Goal: Task Accomplishment & Management: Use online tool/utility

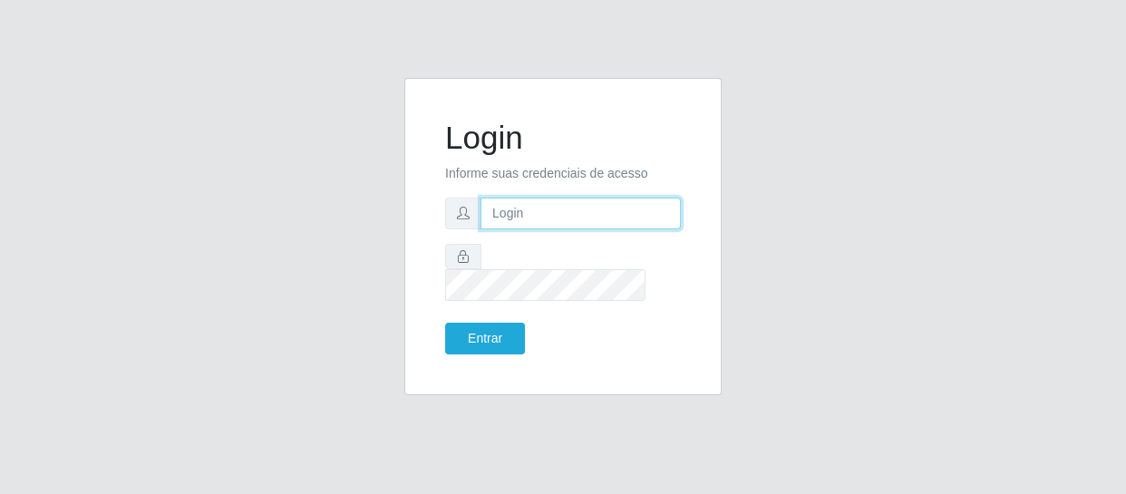
click at [590, 215] on input "text" at bounding box center [581, 214] width 200 height 32
type input "[EMAIL_ADDRESS][DOMAIN_NAME]"
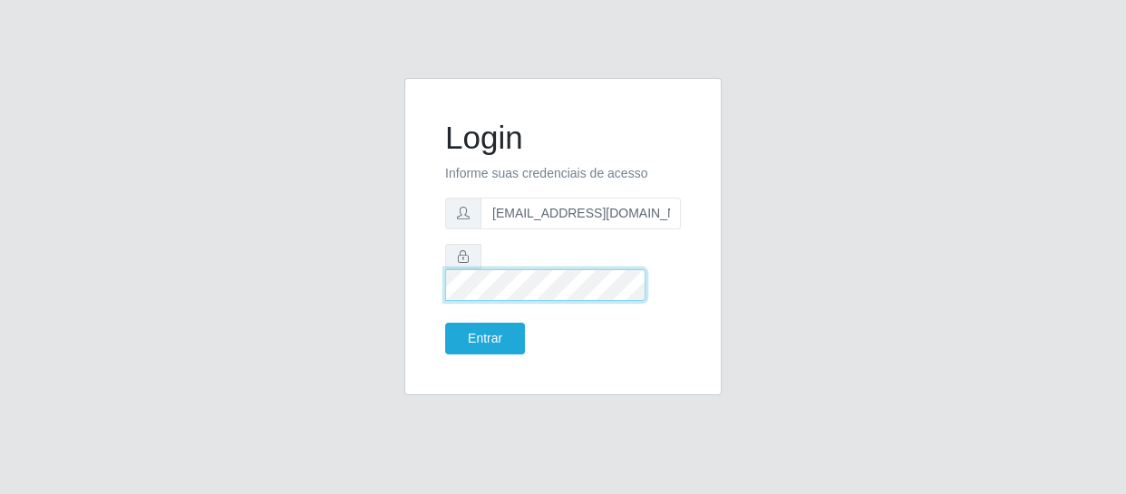
click at [445, 323] on button "Entrar" at bounding box center [485, 339] width 80 height 32
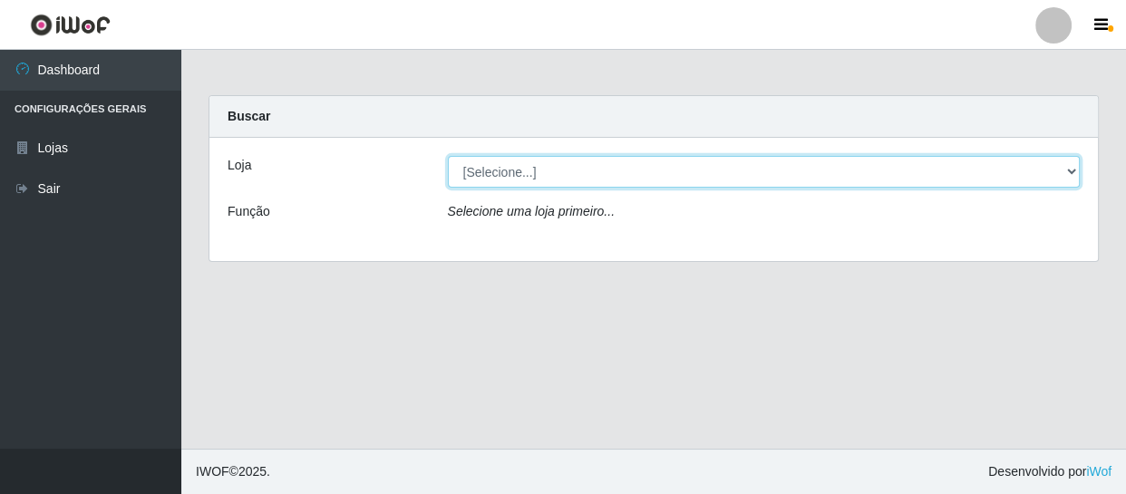
click at [508, 182] on select "[Selecione...] SuperFácil Atacado - São Gonçalo do Amarante" at bounding box center [764, 172] width 633 height 32
select select "408"
click at [448, 156] on select "[Selecione...] SuperFácil Atacado - São Gonçalo do Amarante" at bounding box center [764, 172] width 633 height 32
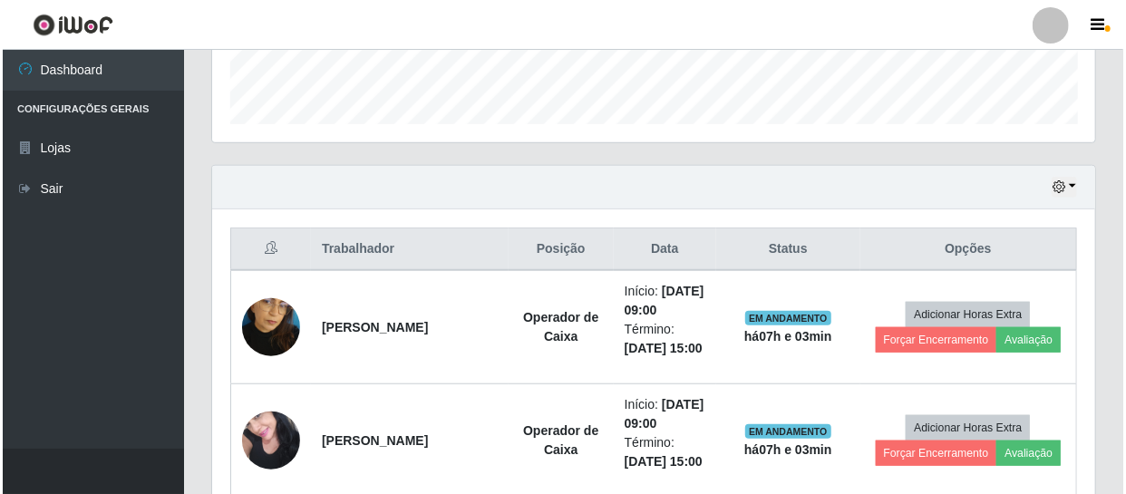
scroll to position [577, 0]
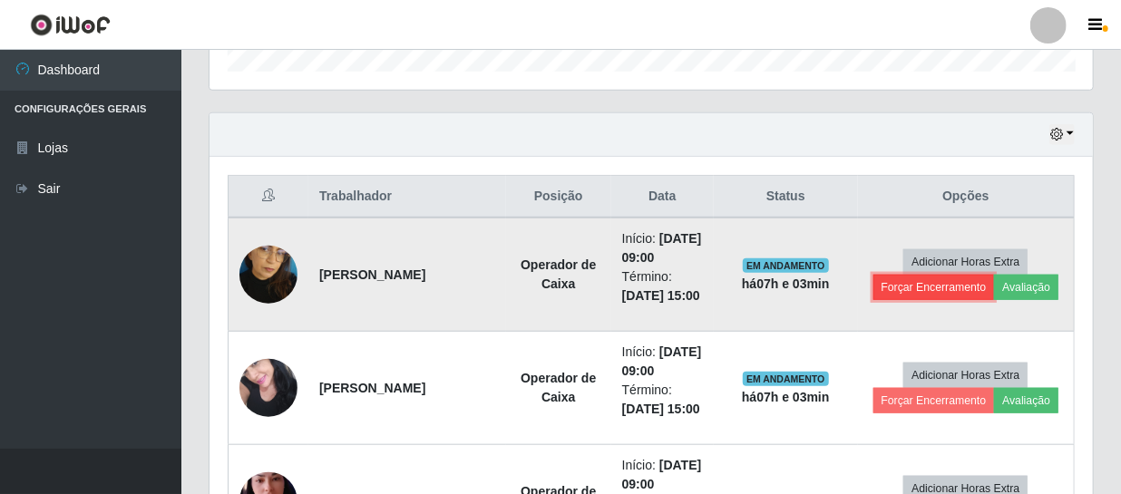
click at [953, 284] on button "Forçar Encerramento" at bounding box center [934, 287] width 122 height 25
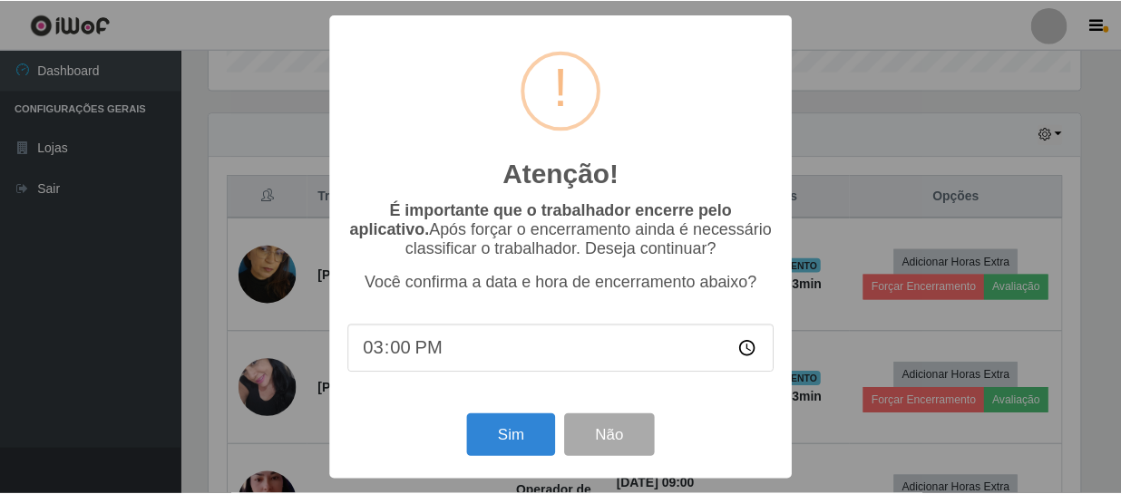
scroll to position [376, 875]
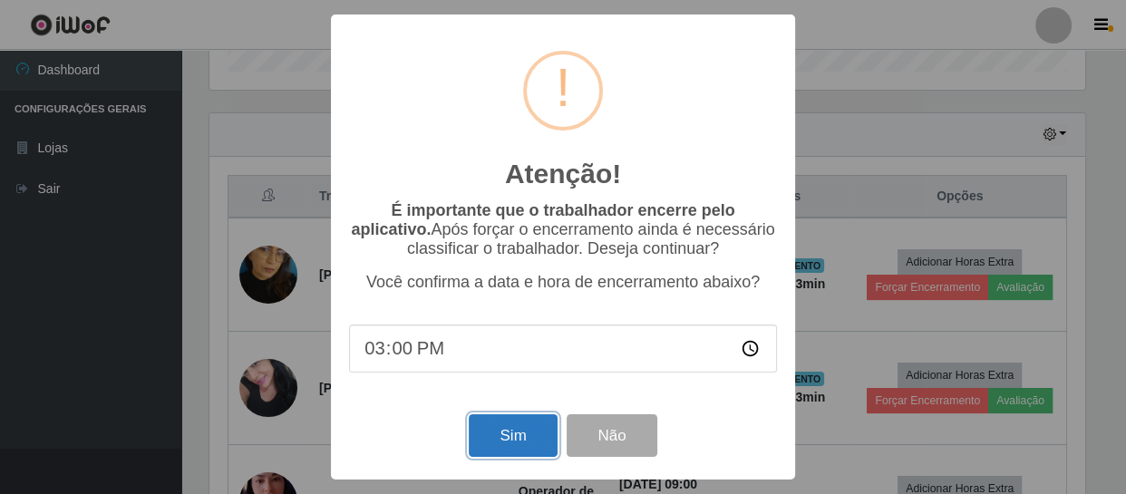
click at [541, 428] on button "Sim" at bounding box center [513, 435] width 88 height 43
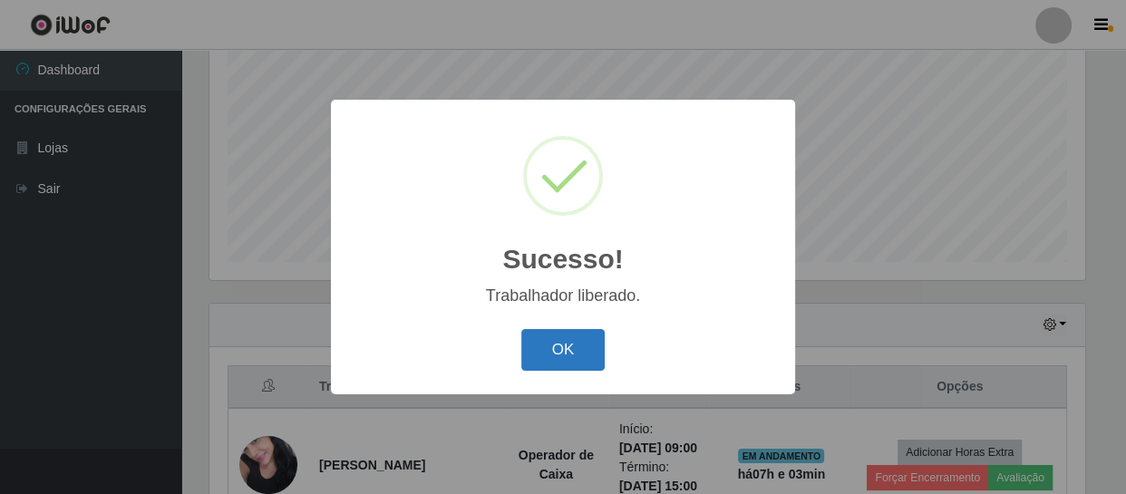
click at [598, 349] on button "OK" at bounding box center [563, 350] width 84 height 43
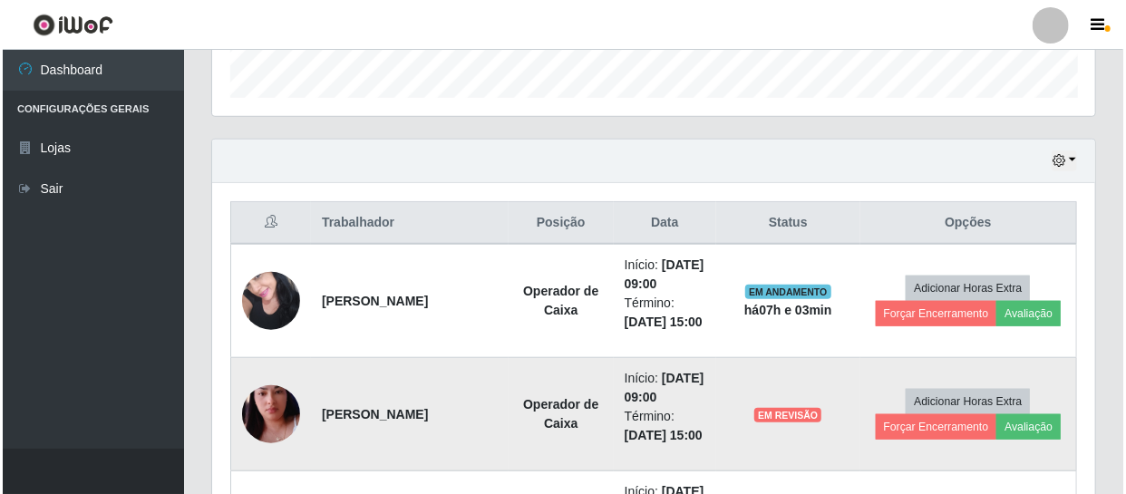
scroll to position [551, 0]
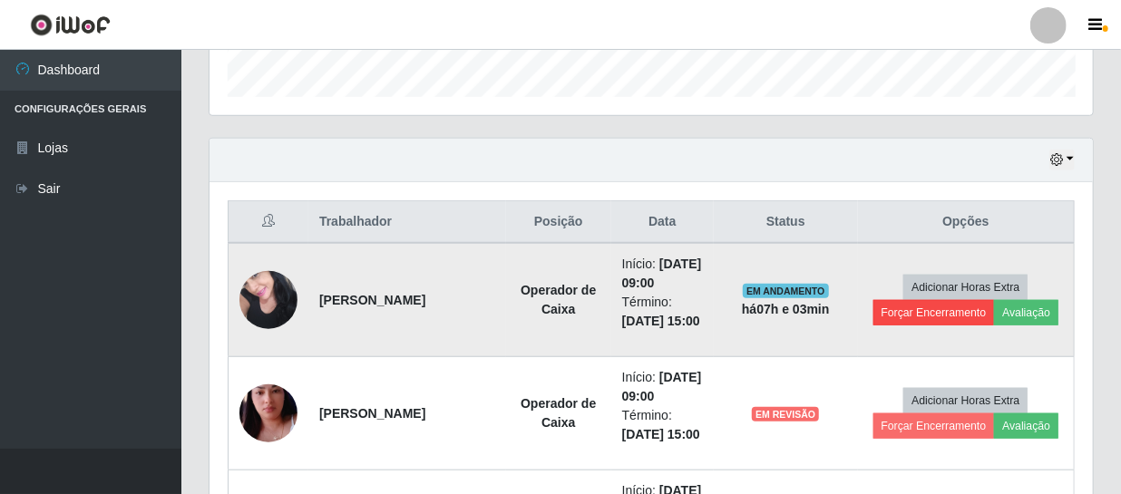
click at [932, 326] on td "Adicionar Horas Extra Forçar Encerramento Avaliação" at bounding box center [966, 300] width 217 height 114
click at [930, 314] on button "Forçar Encerramento" at bounding box center [934, 312] width 122 height 25
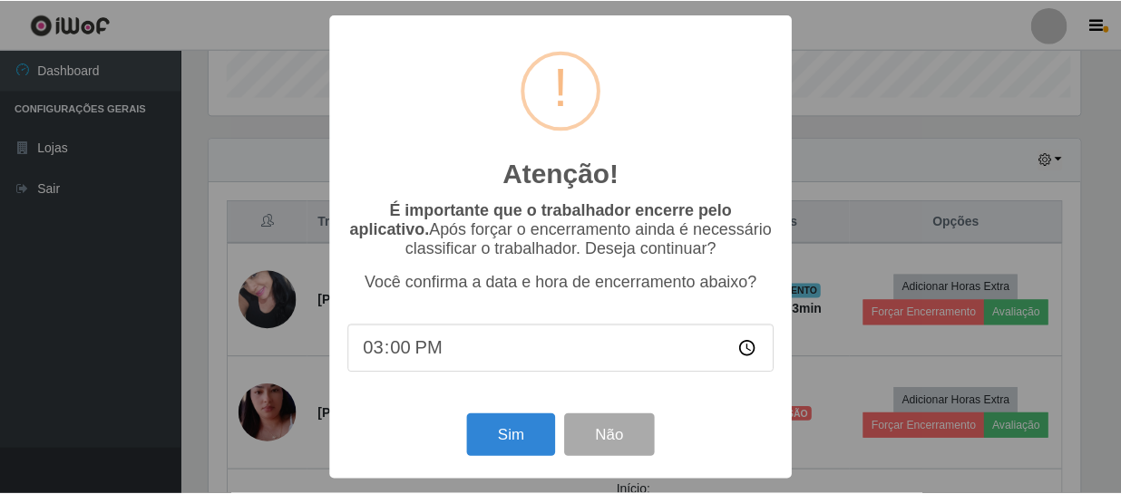
scroll to position [376, 875]
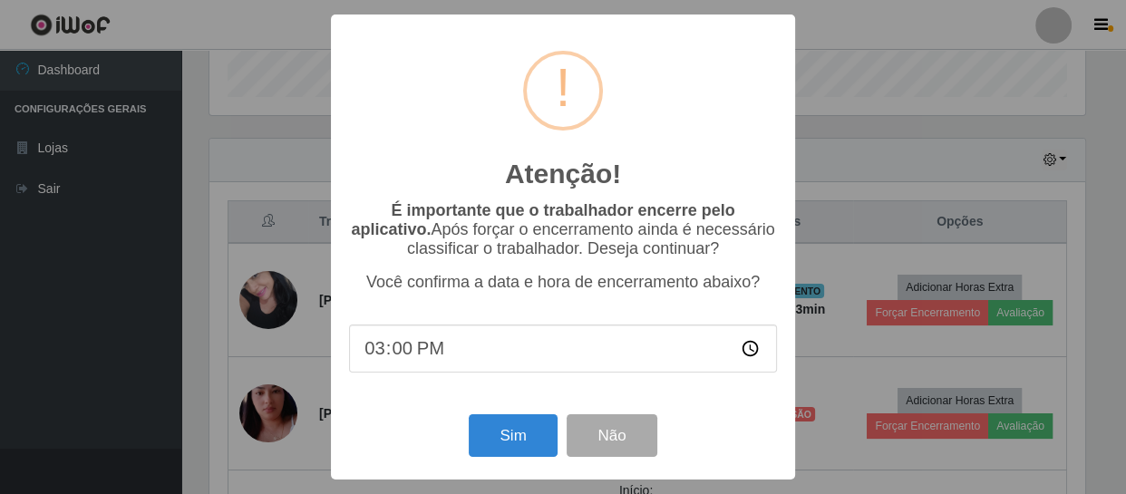
click at [473, 414] on div "Sim Não" at bounding box center [563, 436] width 428 height 52
click at [505, 426] on button "Sim" at bounding box center [513, 435] width 88 height 43
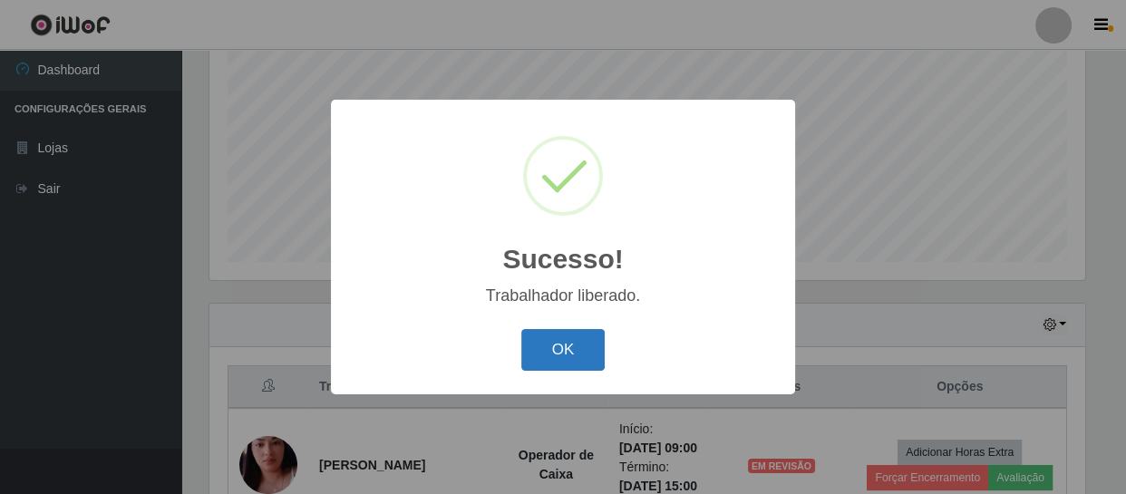
click at [553, 338] on button "OK" at bounding box center [563, 350] width 84 height 43
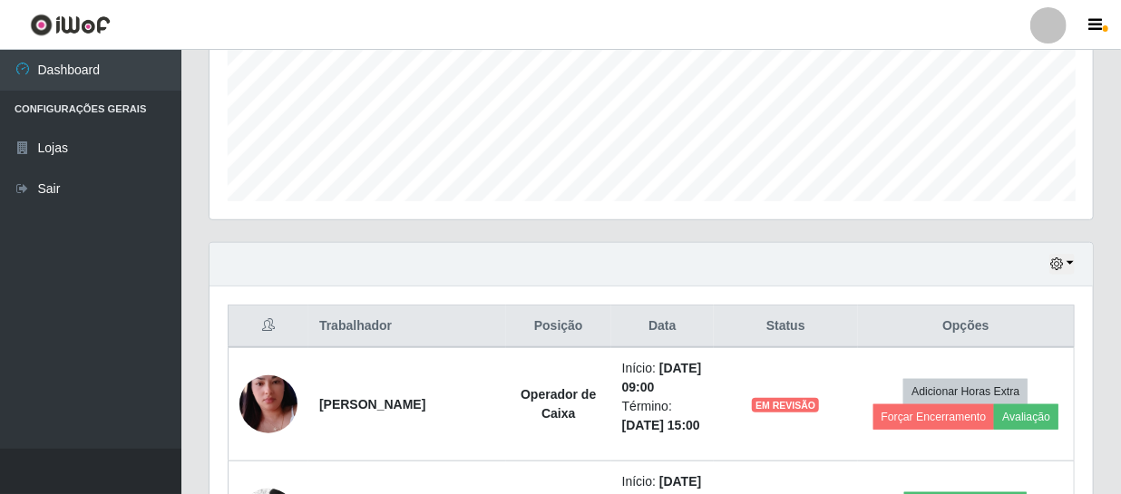
scroll to position [551, 0]
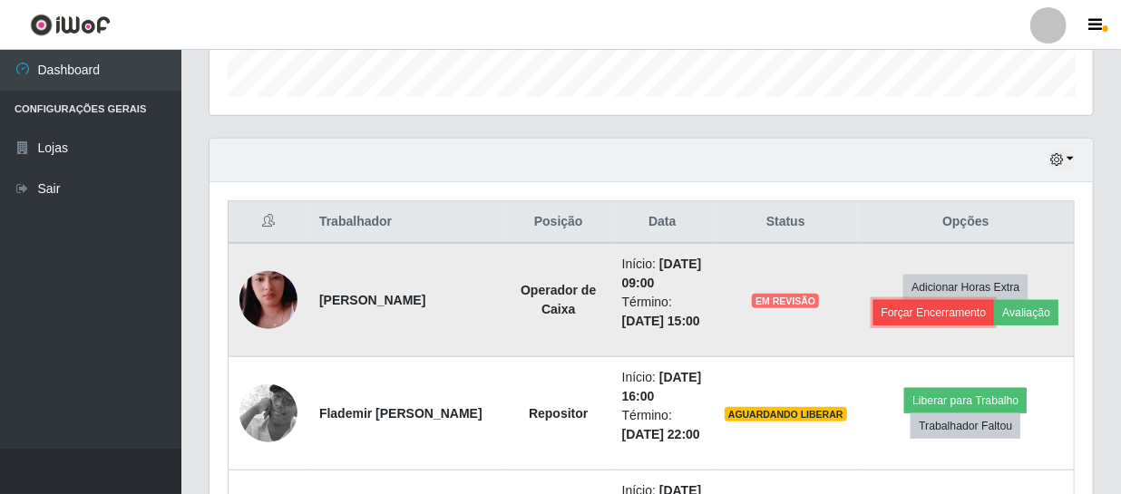
click at [921, 304] on button "Forçar Encerramento" at bounding box center [934, 312] width 122 height 25
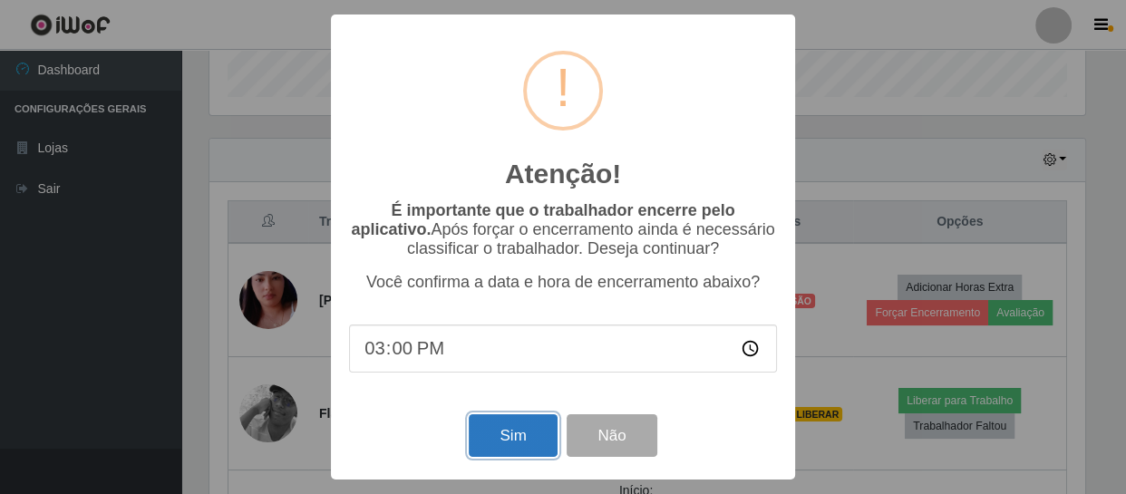
click at [494, 446] on button "Sim" at bounding box center [513, 435] width 88 height 43
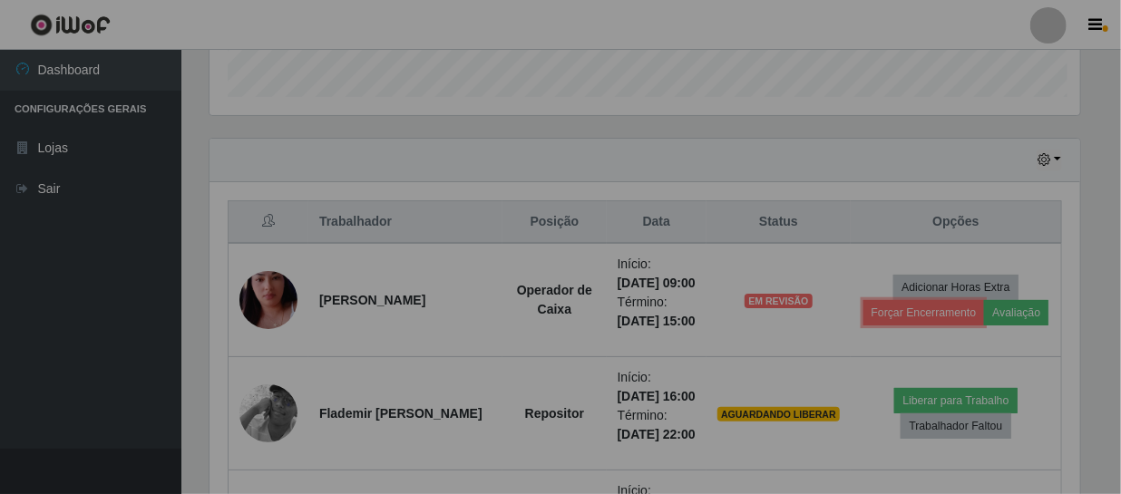
scroll to position [0, 0]
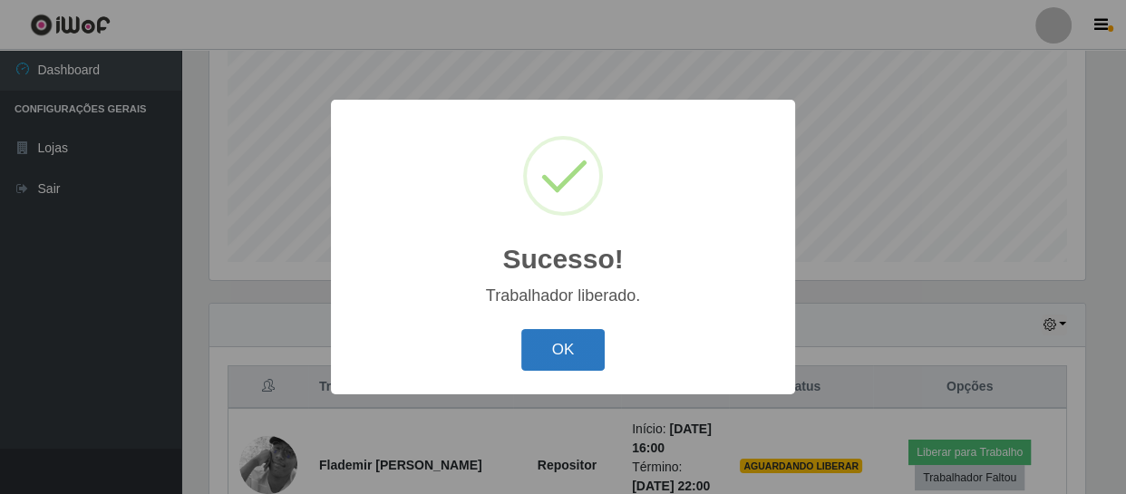
click at [535, 338] on button "OK" at bounding box center [563, 350] width 84 height 43
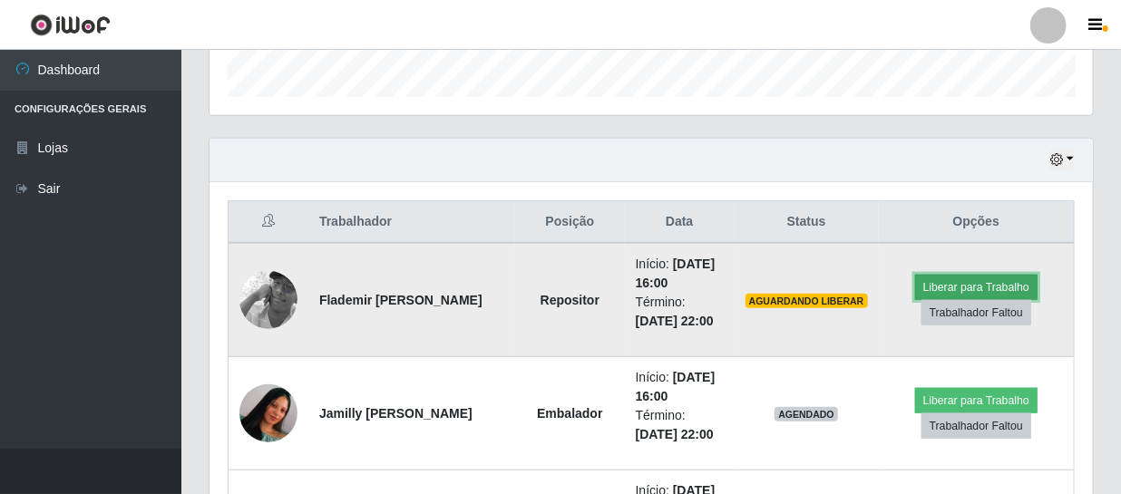
click at [970, 281] on button "Liberar para Trabalho" at bounding box center [976, 287] width 122 height 25
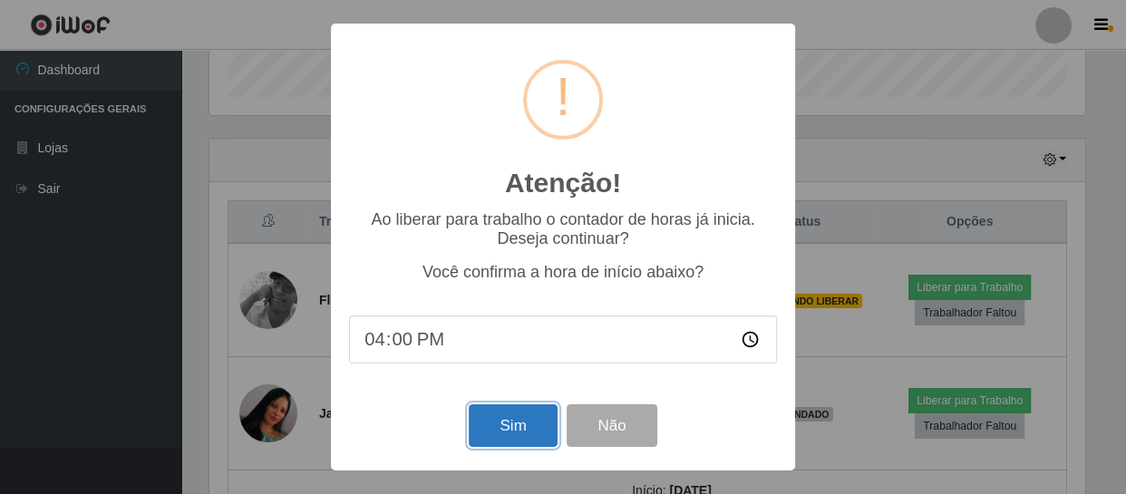
click at [535, 425] on button "Sim" at bounding box center [513, 425] width 88 height 43
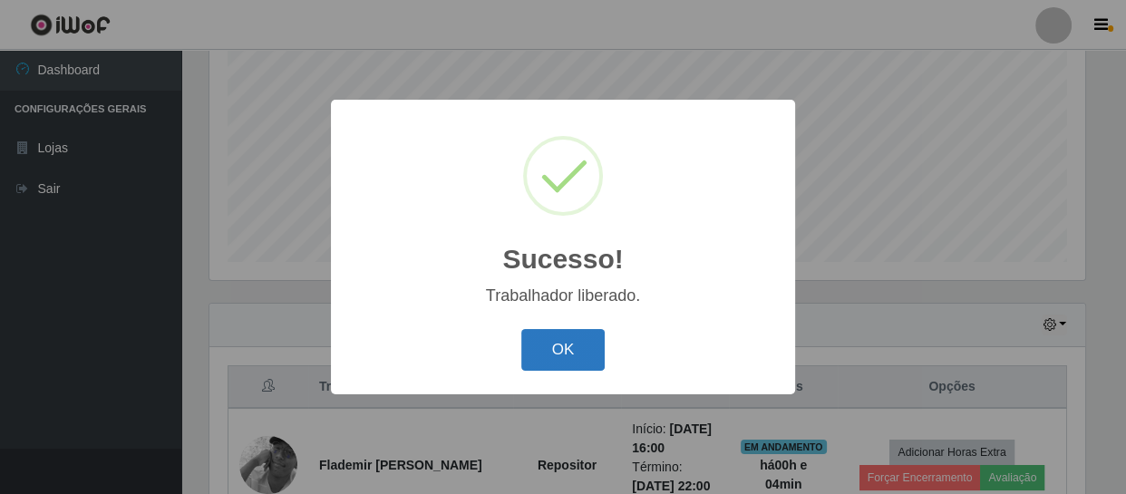
click at [562, 340] on button "OK" at bounding box center [563, 350] width 84 height 43
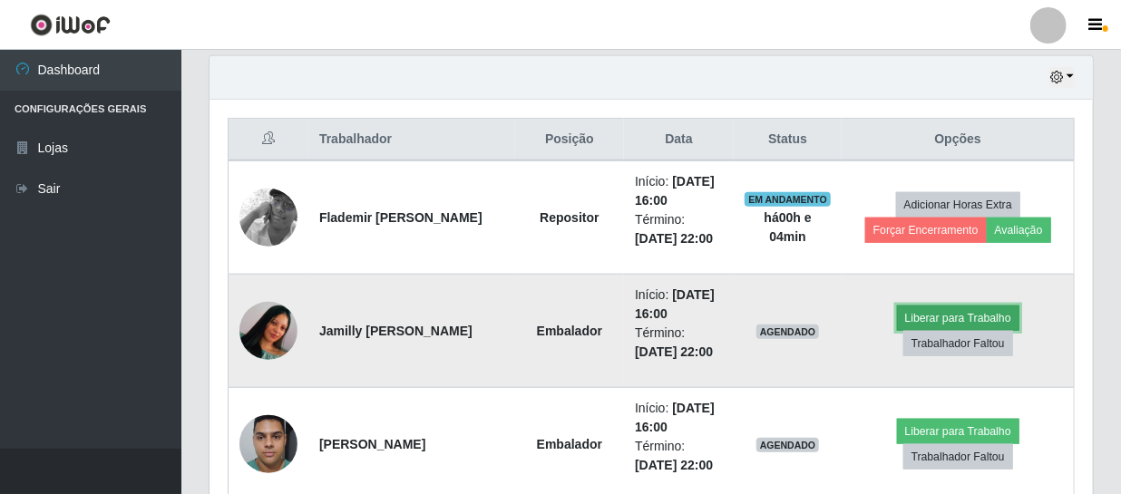
click at [937, 315] on button "Liberar para Trabalho" at bounding box center [958, 318] width 122 height 25
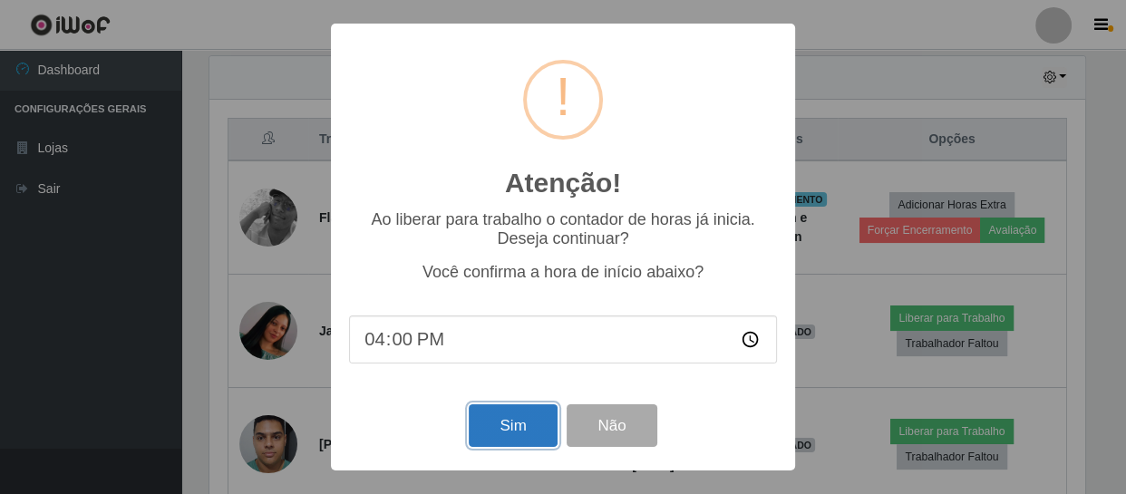
click at [511, 435] on button "Sim" at bounding box center [513, 425] width 88 height 43
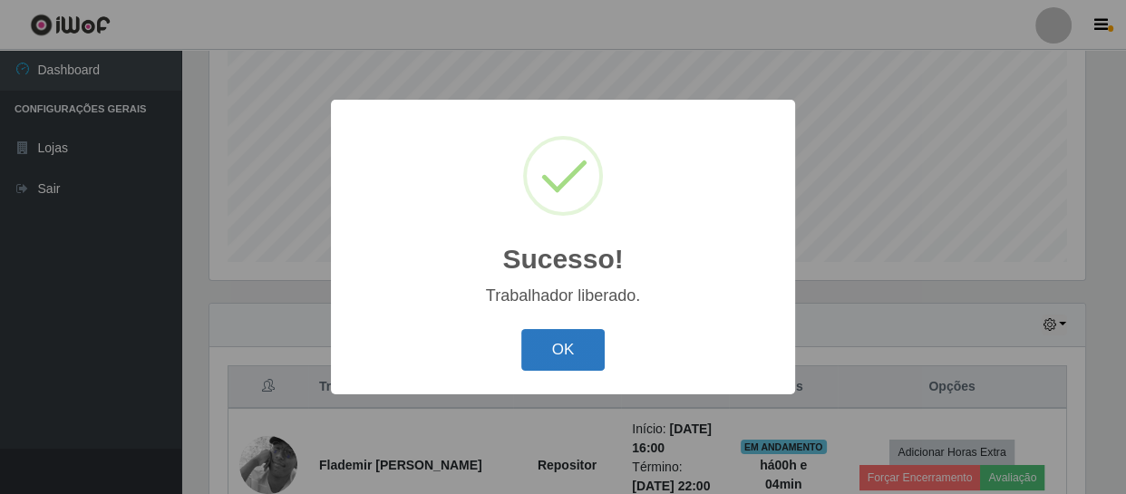
click at [571, 361] on button "OK" at bounding box center [563, 350] width 84 height 43
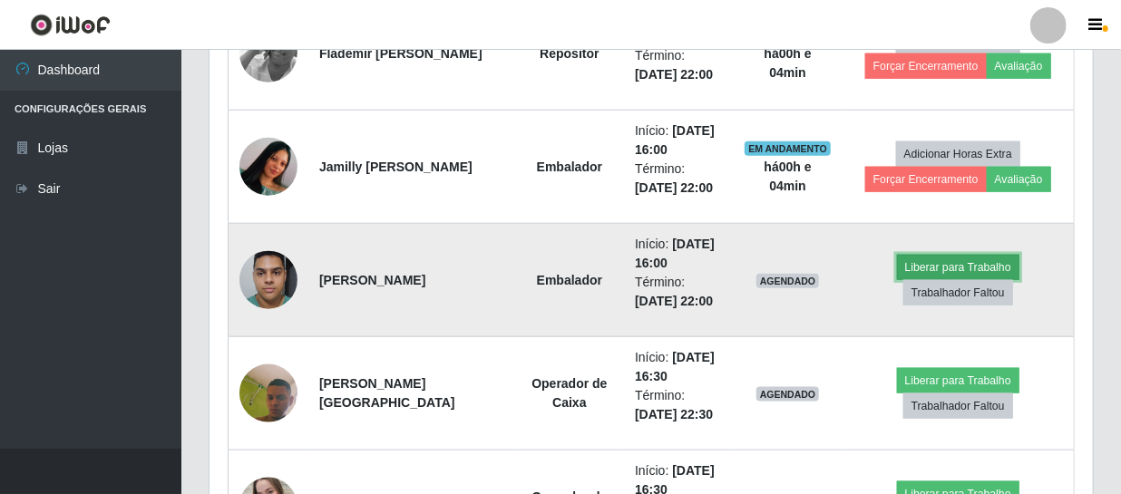
click at [931, 255] on button "Liberar para Trabalho" at bounding box center [958, 267] width 122 height 25
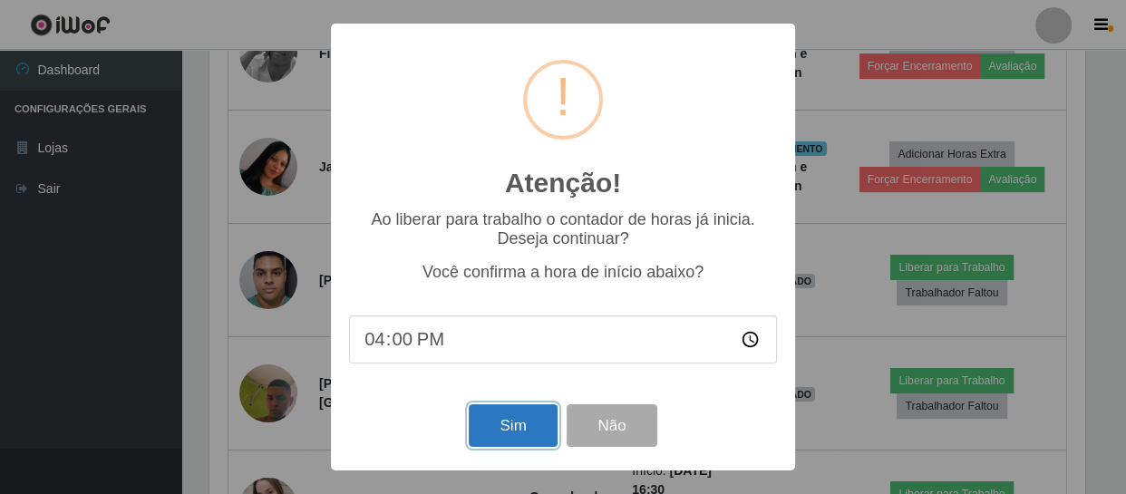
click at [499, 430] on button "Sim" at bounding box center [513, 425] width 88 height 43
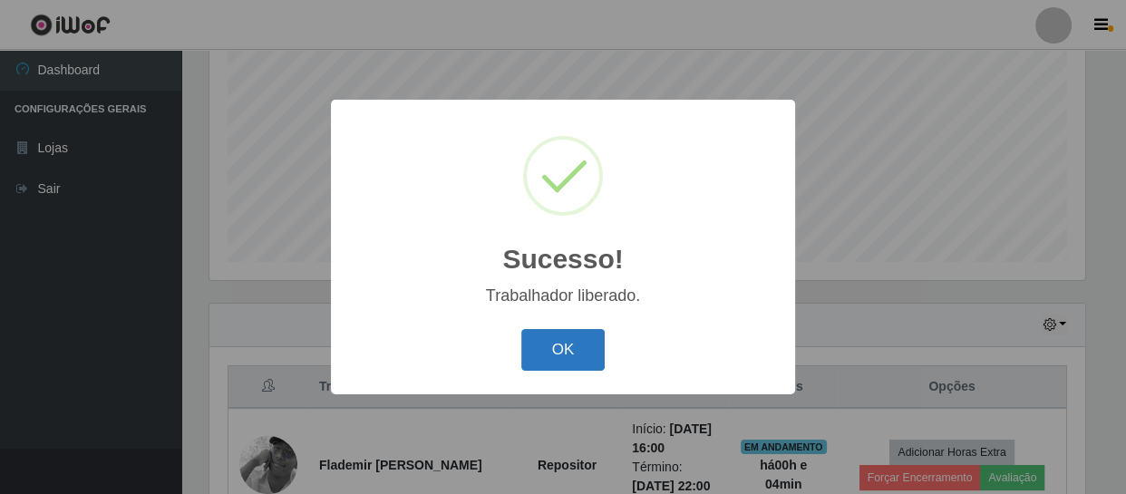
click at [543, 365] on button "OK" at bounding box center [563, 350] width 84 height 43
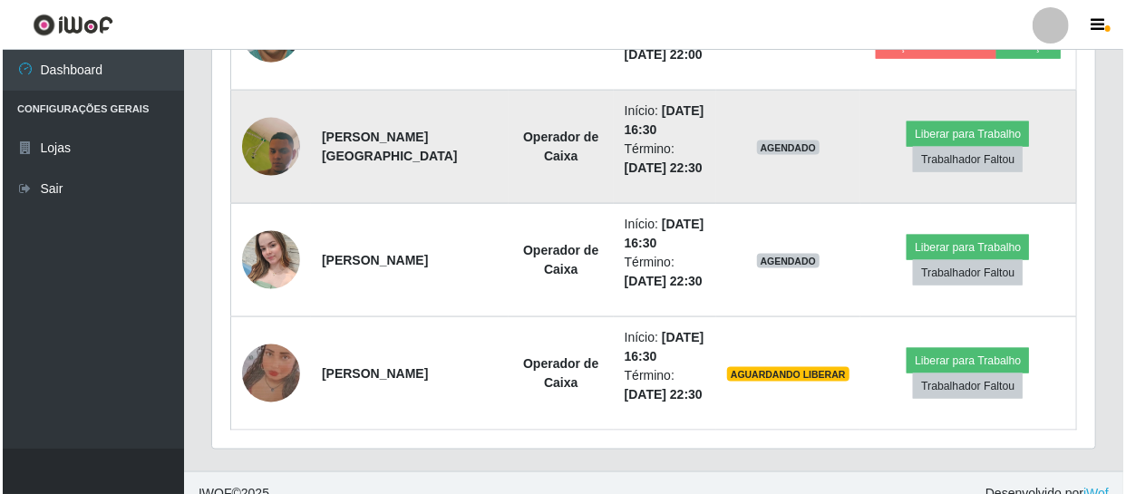
scroll to position [983, 0]
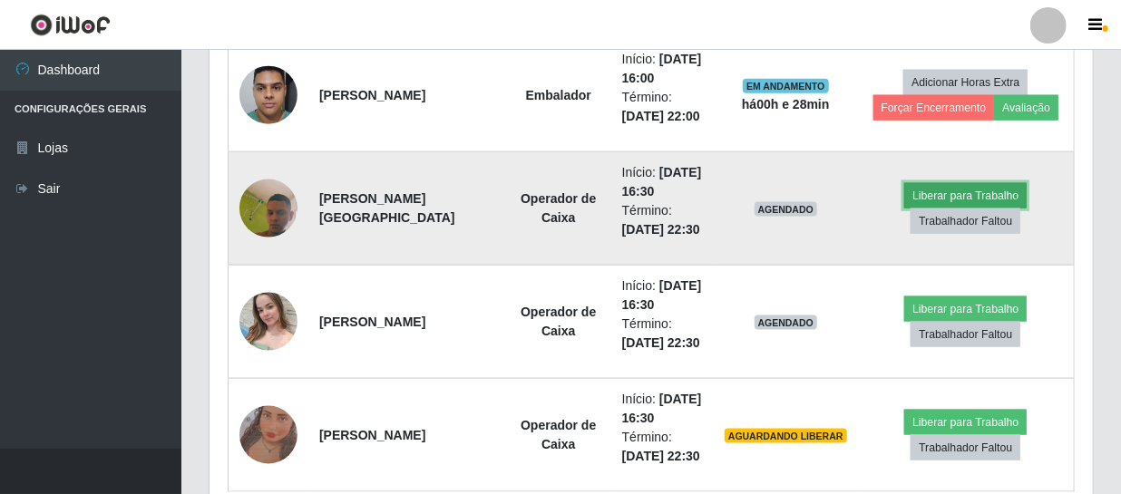
click at [954, 188] on button "Liberar para Trabalho" at bounding box center [965, 195] width 122 height 25
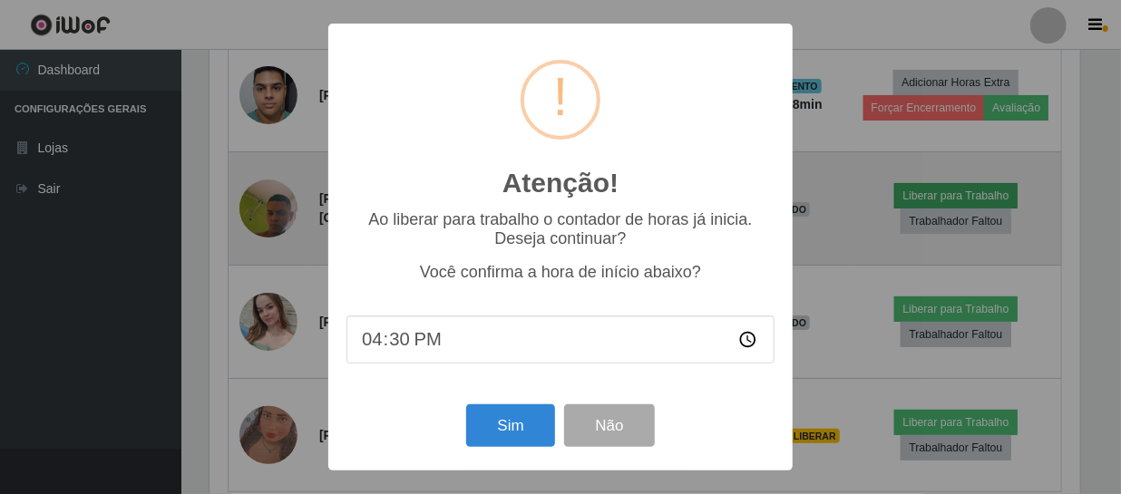
scroll to position [376, 875]
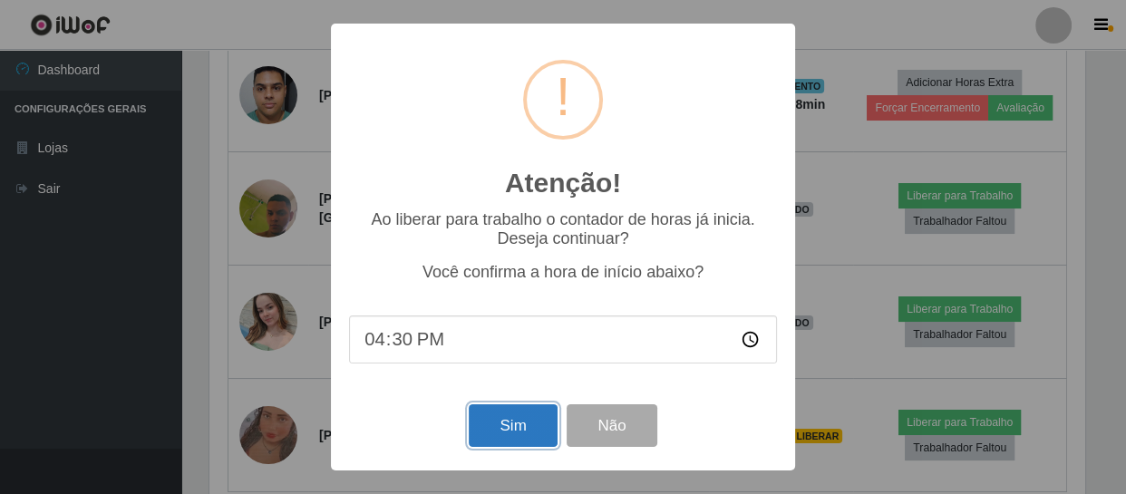
click at [525, 415] on button "Sim" at bounding box center [513, 425] width 88 height 43
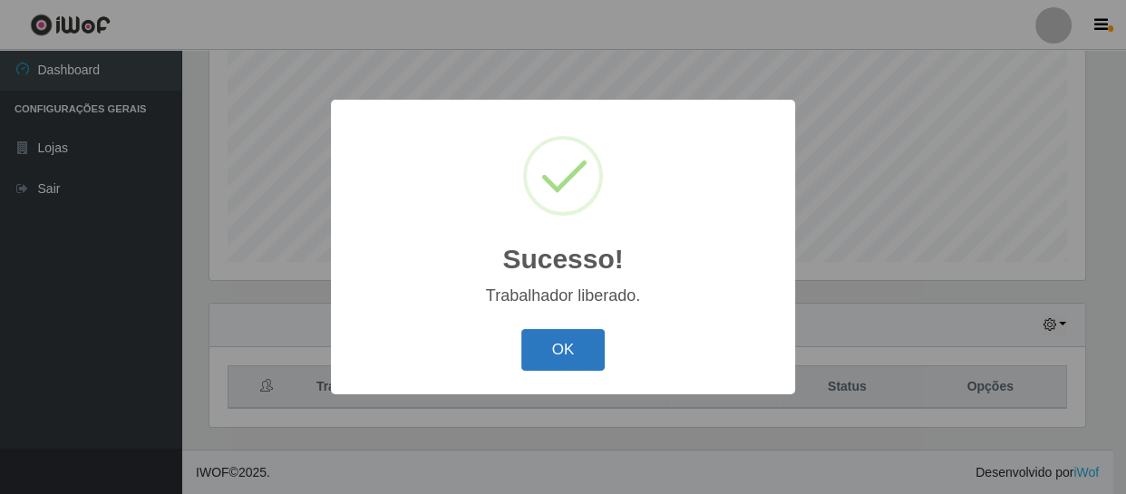
click at [585, 352] on button "OK" at bounding box center [563, 350] width 84 height 43
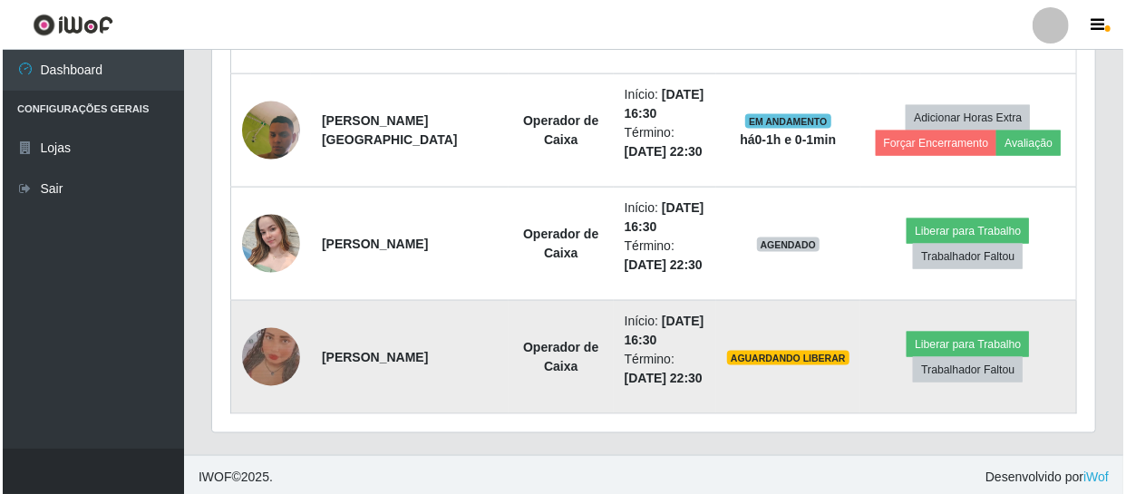
scroll to position [1066, 0]
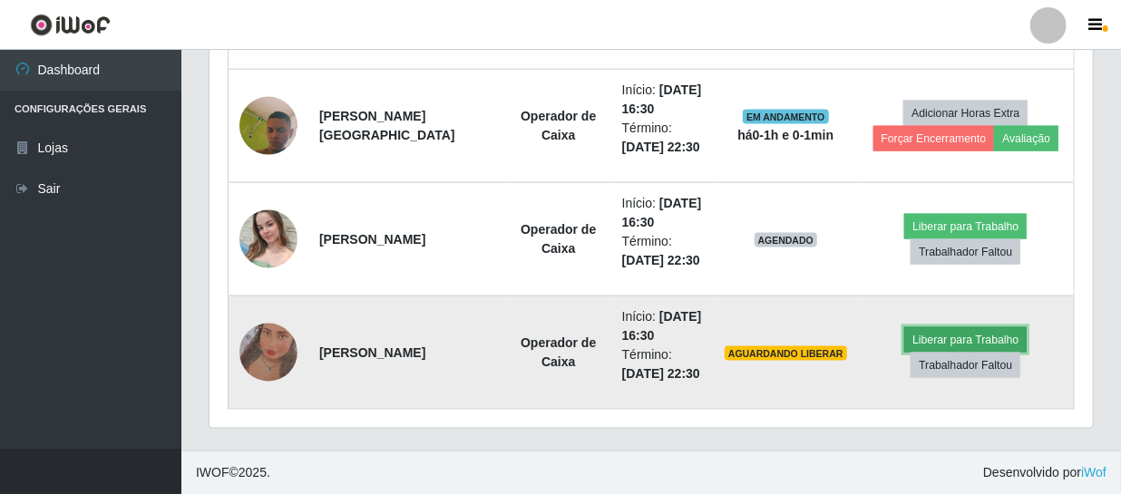
click at [951, 329] on button "Liberar para Trabalho" at bounding box center [965, 339] width 122 height 25
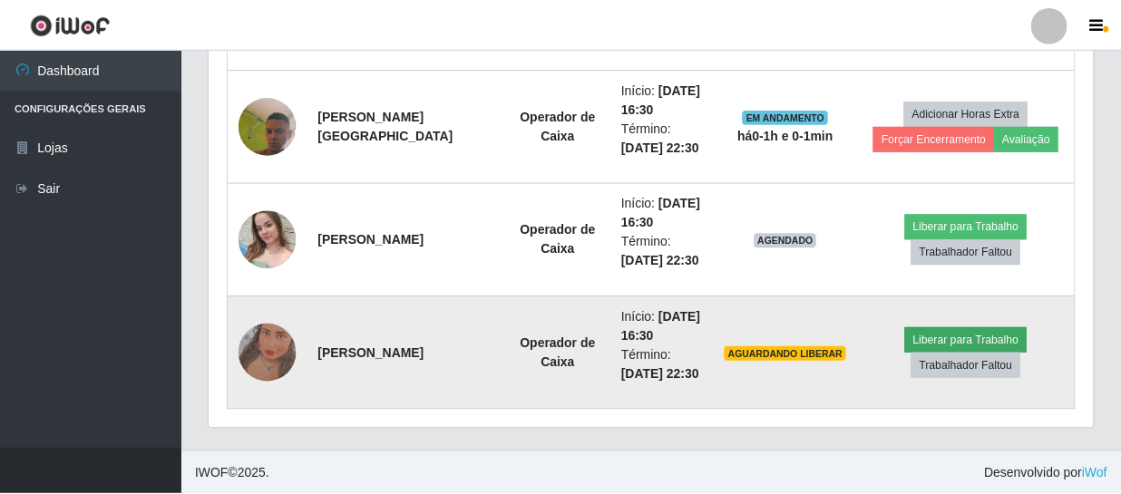
scroll to position [376, 875]
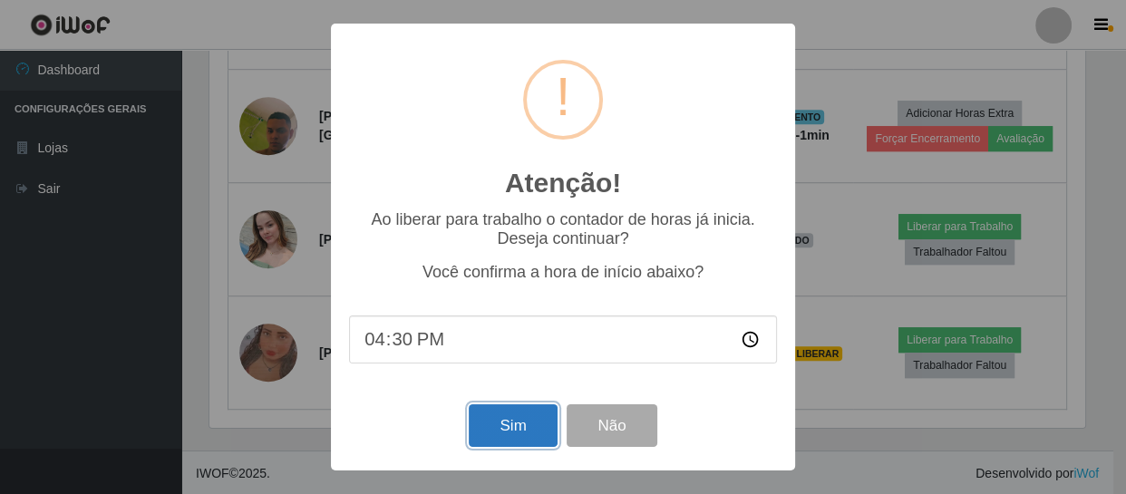
click at [527, 417] on button "Sim" at bounding box center [513, 425] width 88 height 43
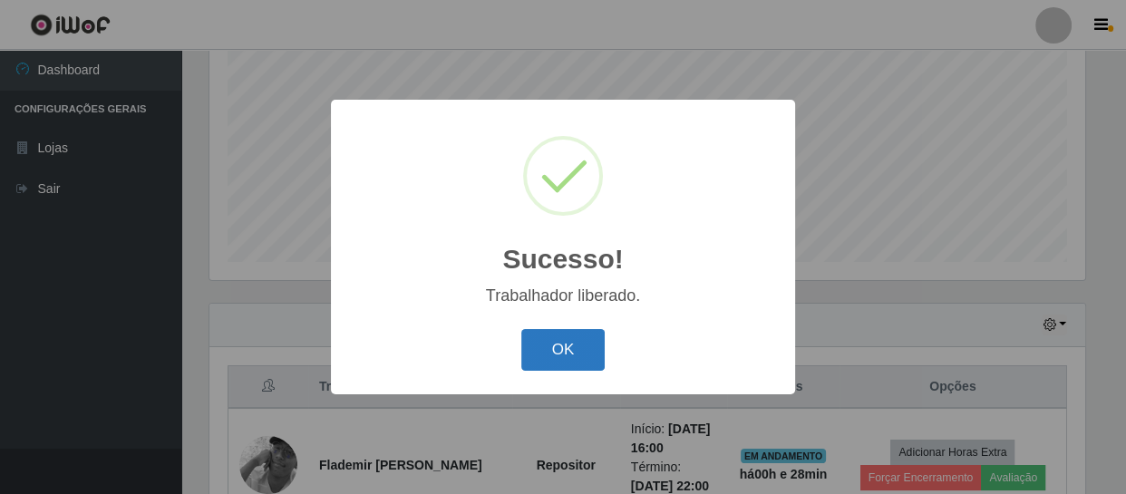
click at [552, 337] on button "OK" at bounding box center [563, 350] width 84 height 43
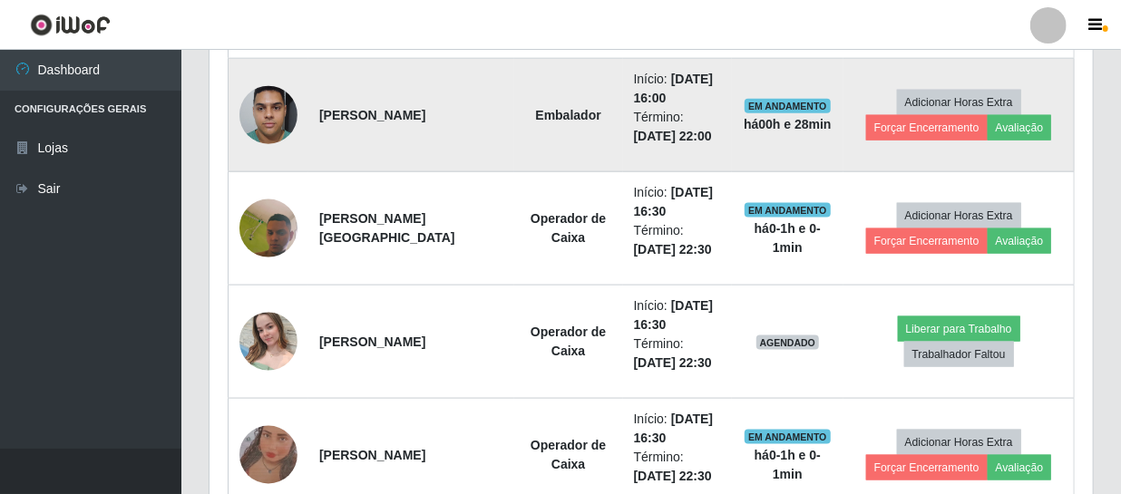
scroll to position [1046, 0]
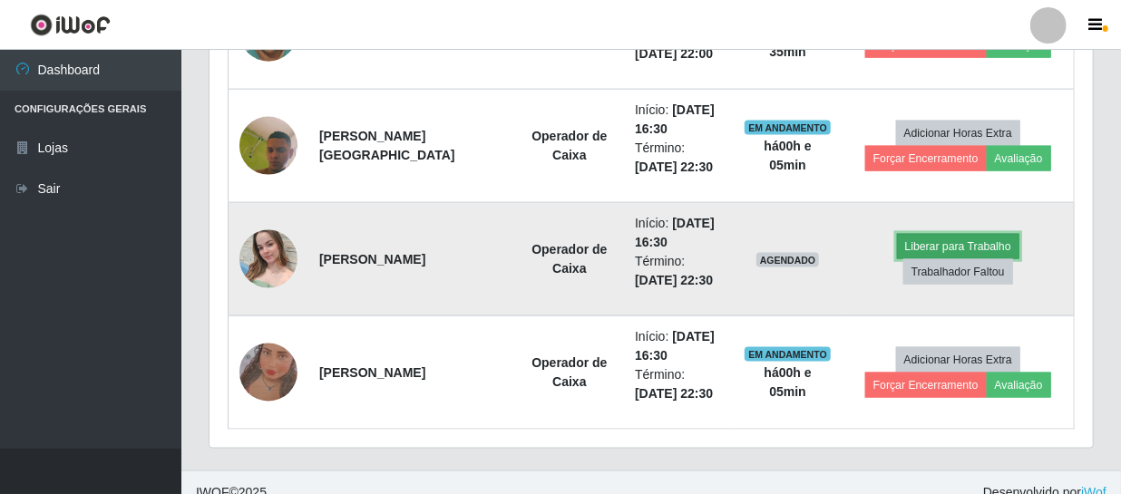
click at [903, 246] on button "Liberar para Trabalho" at bounding box center [958, 246] width 122 height 25
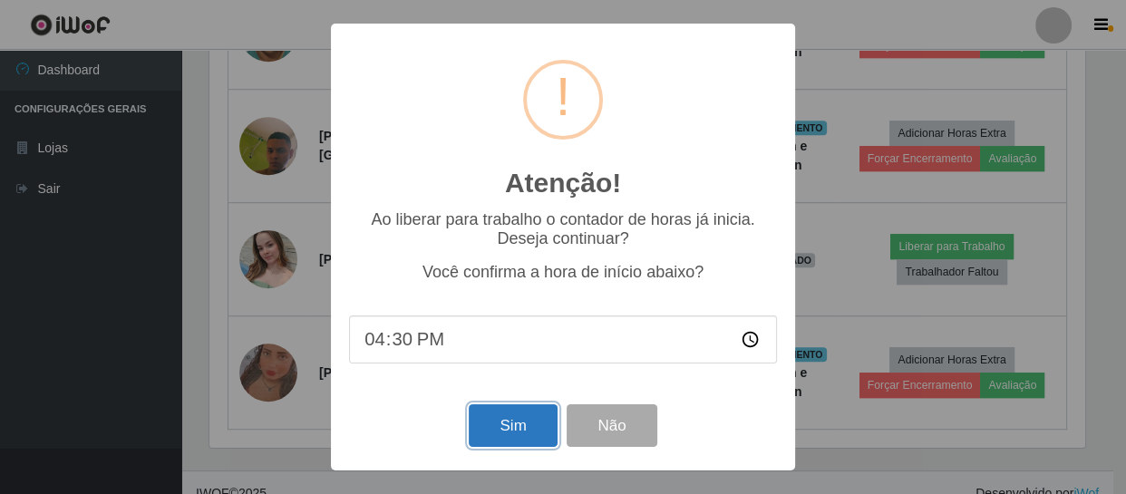
click at [507, 416] on button "Sim" at bounding box center [513, 425] width 88 height 43
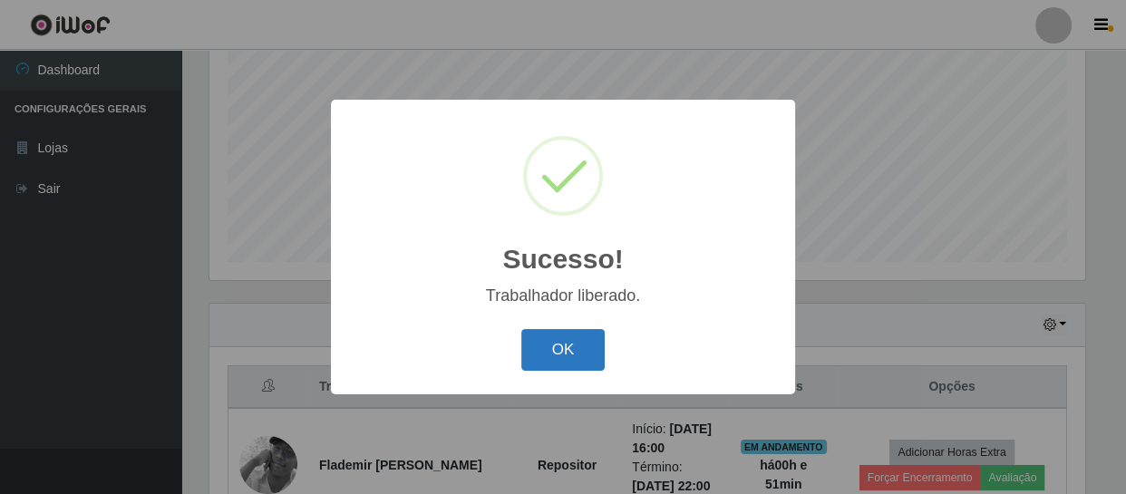
click at [527, 355] on button "OK" at bounding box center [563, 350] width 84 height 43
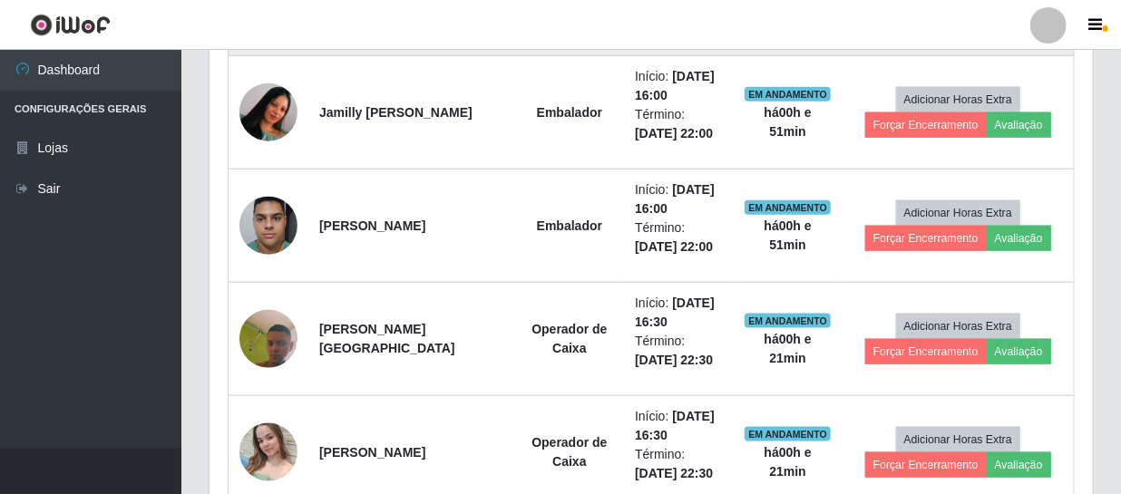
scroll to position [881, 0]
